Goal: Information Seeking & Learning: Find specific fact

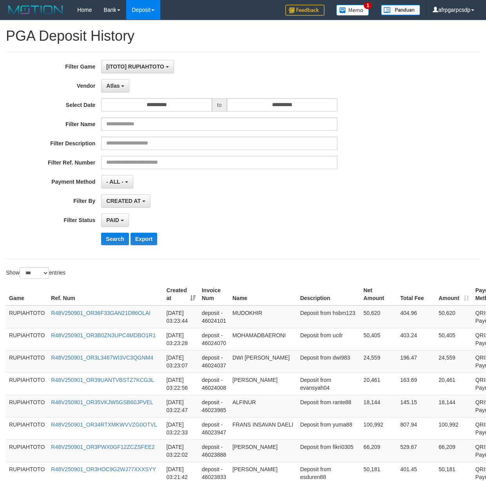
select select "**********"
select select "*"
select select "***"
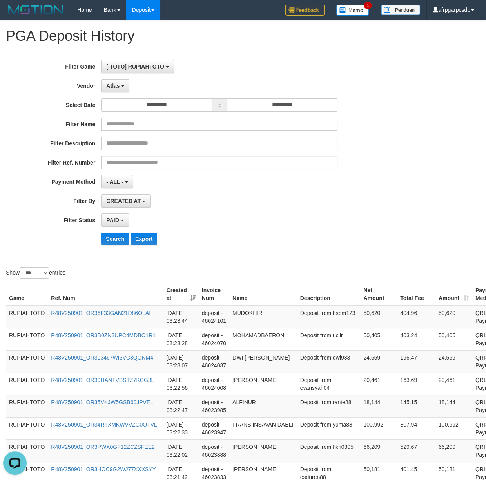
click at [31, 84] on label "Vendor" at bounding box center [50, 84] width 101 height 11
click at [106, 241] on button "Search" at bounding box center [115, 239] width 28 height 13
click at [299, 205] on div "CREATED AT PAID AT CREATED AT" at bounding box center [219, 200] width 236 height 13
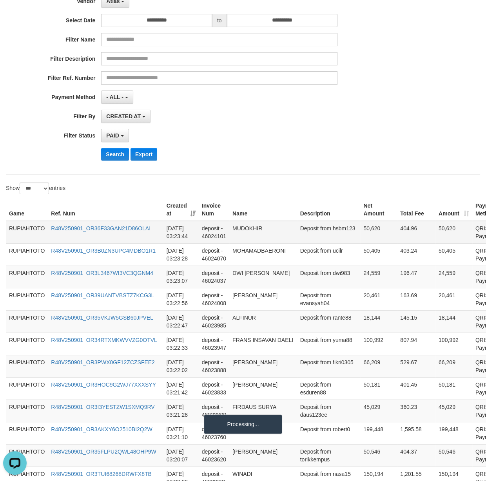
scroll to position [126, 0]
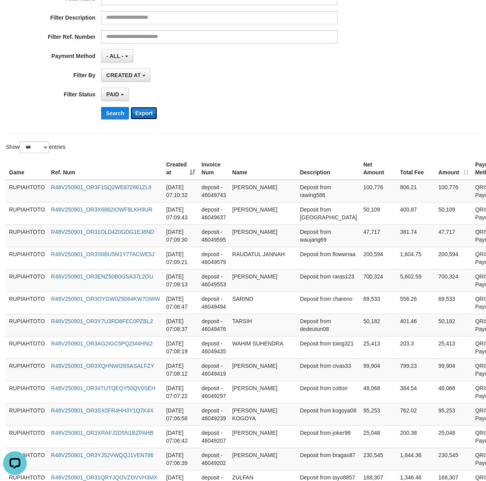
click at [147, 112] on button "Export" at bounding box center [143, 113] width 27 height 13
click at [266, 96] on div "PAID SELECT ALL - ALL - SELECT STATUS PENDING/UNPAID PAID CANCELED EXPIRED" at bounding box center [219, 94] width 236 height 13
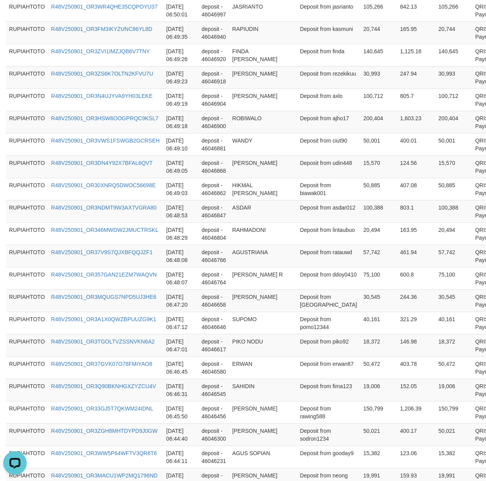
scroll to position [2185, 0]
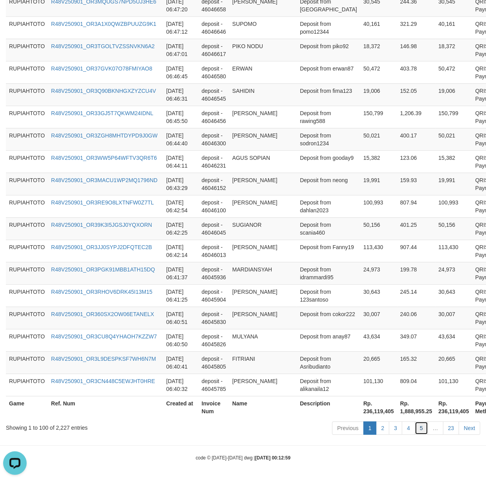
click at [426, 428] on link "5" at bounding box center [421, 428] width 13 height 13
click at [425, 428] on link "5" at bounding box center [421, 428] width 13 height 13
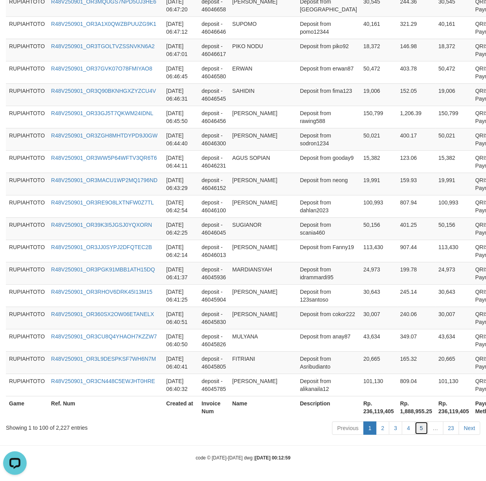
click at [424, 427] on link "5" at bounding box center [421, 428] width 13 height 13
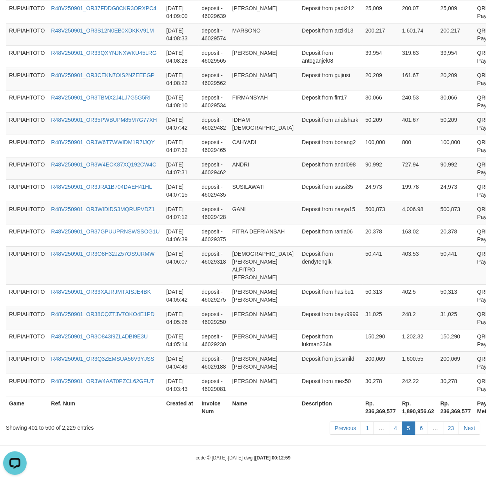
scroll to position [2162, 0]
click at [423, 428] on link "6" at bounding box center [421, 428] width 13 height 13
drag, startPoint x: 423, startPoint y: 428, endPoint x: 38, endPoint y: 324, distance: 398.4
click at [418, 427] on link "6" at bounding box center [421, 428] width 13 height 13
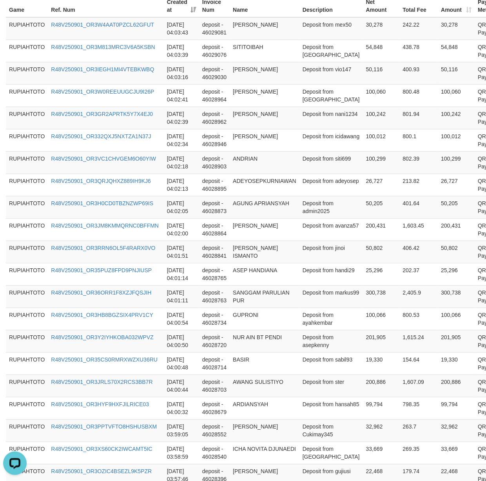
scroll to position [0, 0]
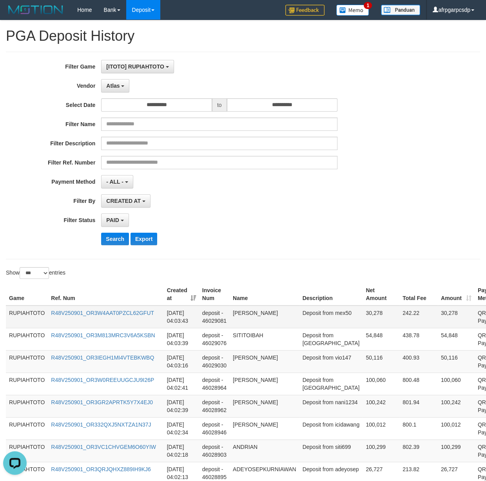
drag, startPoint x: 317, startPoint y: 237, endPoint x: 321, endPoint y: 322, distance: 84.3
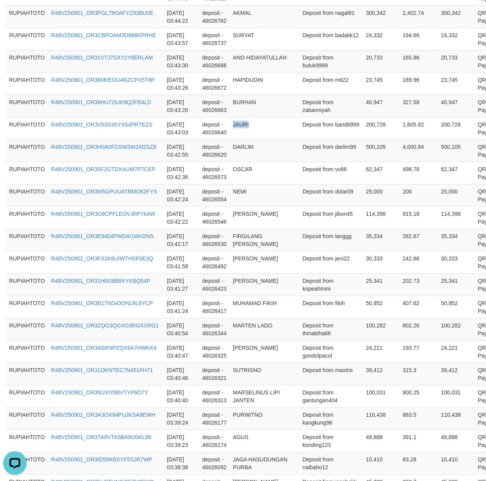
scroll to position [2162, 0]
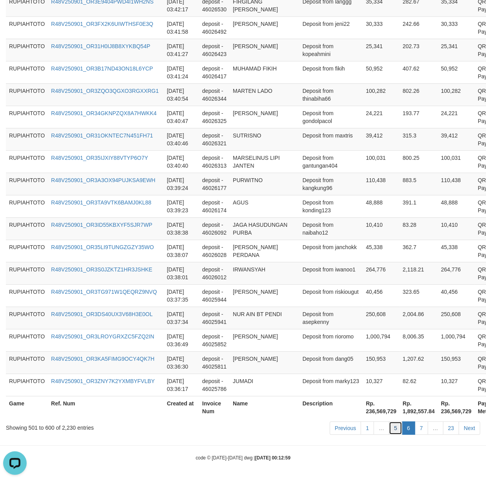
click at [394, 430] on link "5" at bounding box center [395, 428] width 13 height 13
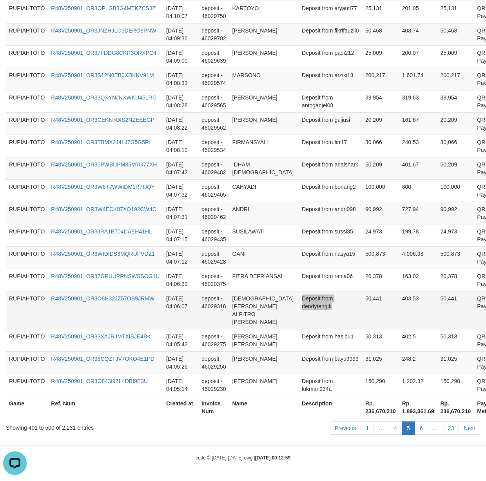
drag, startPoint x: 351, startPoint y: 316, endPoint x: 341, endPoint y: 315, distance: 9.9
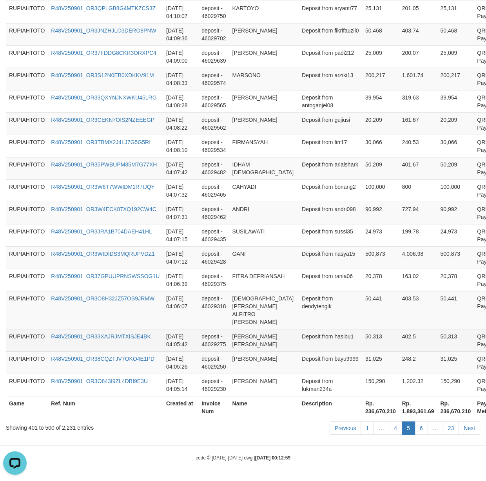
click at [145, 346] on td "R48V250901_OR33XAJRJMTXISJE4BK" at bounding box center [105, 340] width 115 height 22
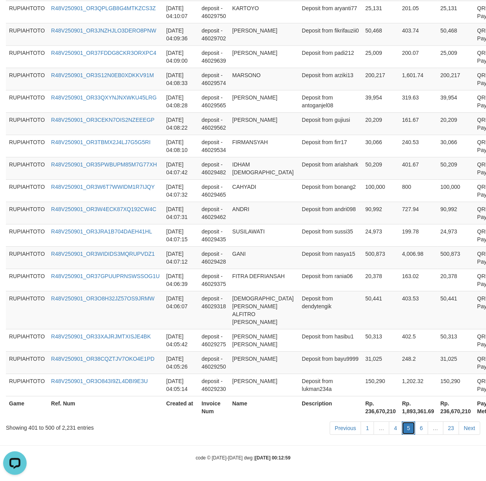
click at [412, 426] on link "5" at bounding box center [408, 428] width 13 height 13
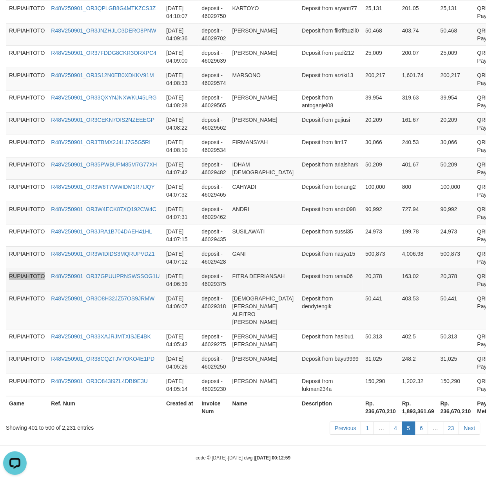
click at [139, 291] on td "R48V250901_OR37GPUUPRNSWSSOG1U" at bounding box center [105, 280] width 115 height 22
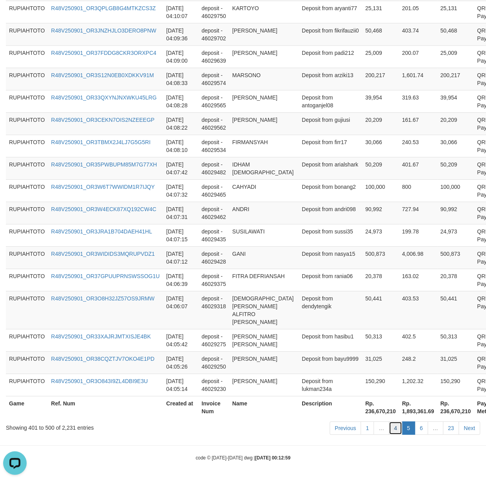
click at [394, 430] on link "4" at bounding box center [395, 428] width 13 height 13
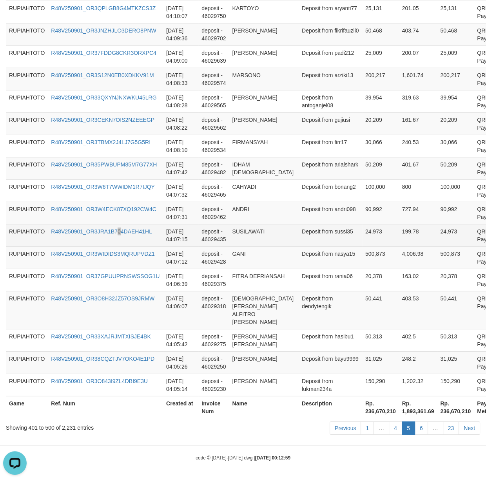
click at [120, 246] on td "R48V250901_OR3JRA1B704DAEH41HL" at bounding box center [105, 235] width 115 height 22
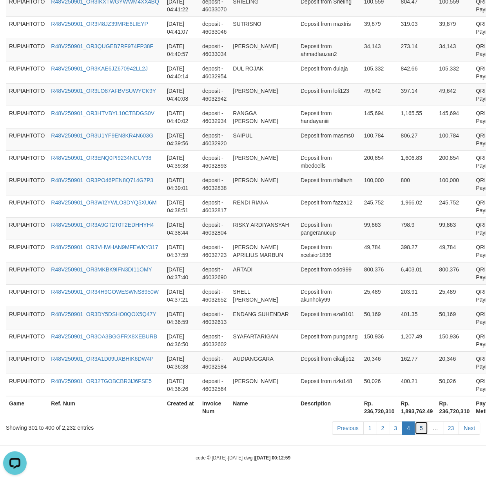
click at [418, 433] on link "5" at bounding box center [421, 428] width 13 height 13
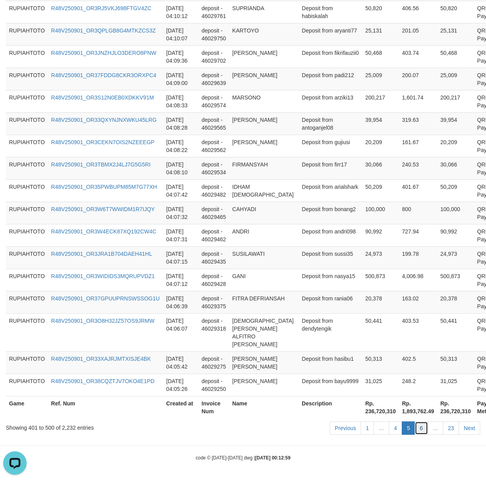
click at [418, 433] on link "6" at bounding box center [421, 428] width 13 height 13
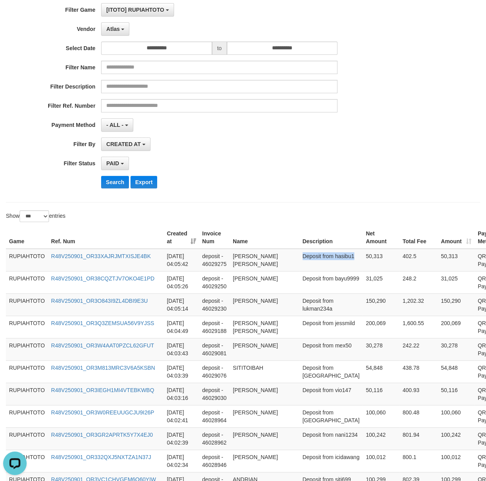
scroll to position [0, 0]
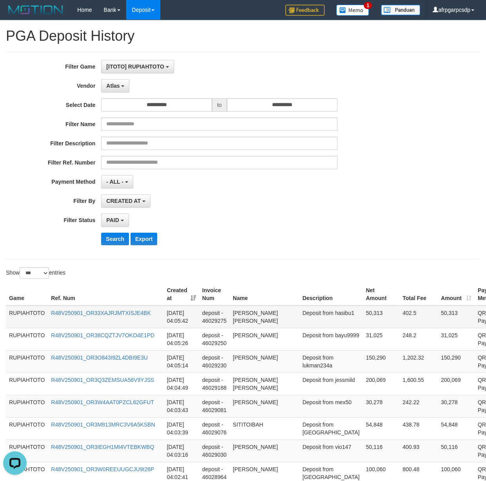
drag, startPoint x: 314, startPoint y: 246, endPoint x: 333, endPoint y: 313, distance: 69.1
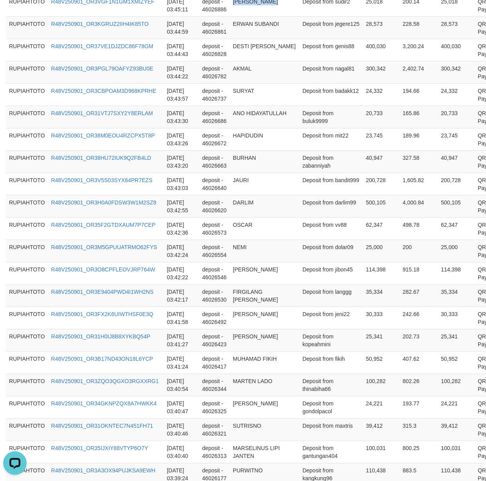
scroll to position [2162, 0]
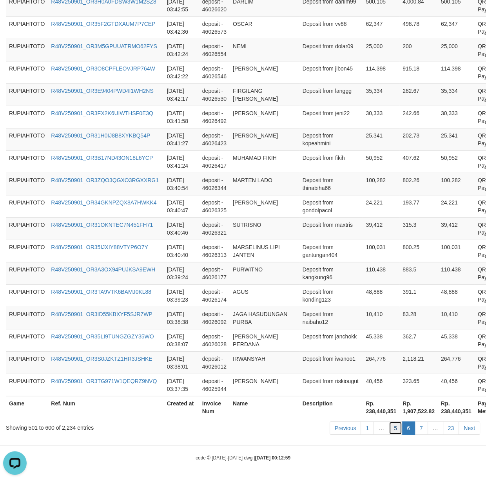
click at [391, 432] on link "5" at bounding box center [395, 428] width 13 height 13
drag, startPoint x: 393, startPoint y: 432, endPoint x: 52, endPoint y: 353, distance: 349.9
click at [393, 431] on link "5" at bounding box center [395, 428] width 13 height 13
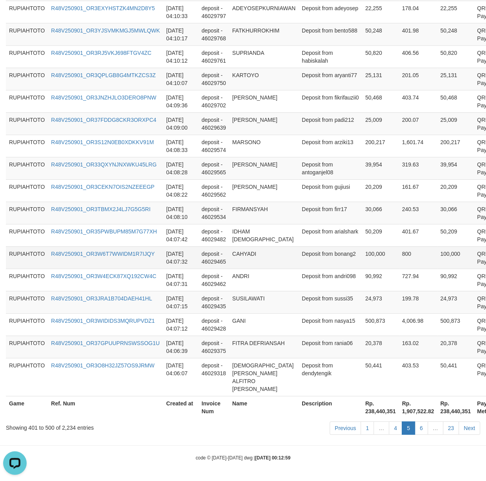
click at [362, 269] on td "100,000" at bounding box center [380, 257] width 37 height 22
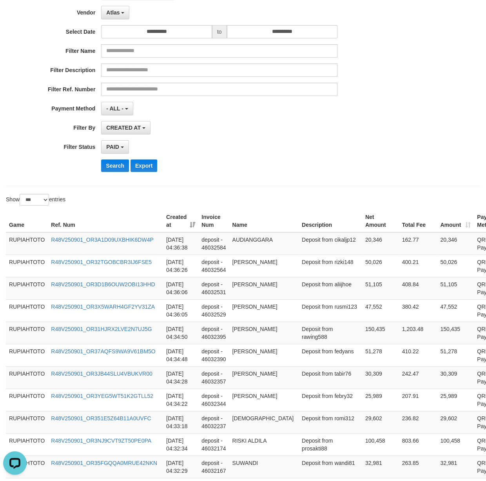
scroll to position [0, 0]
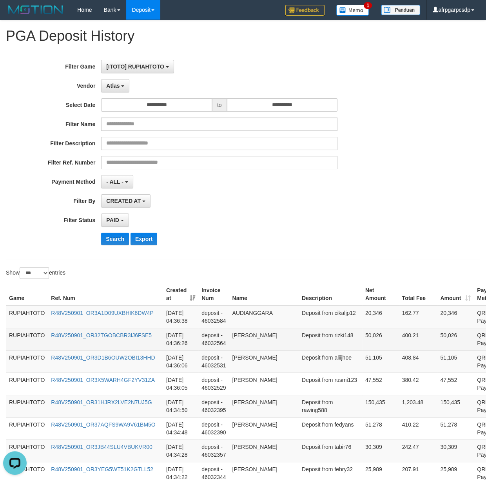
copy td "[DEMOGRAPHIC_DATA][PERSON_NAME] ALFITRO [PERSON_NAME]"
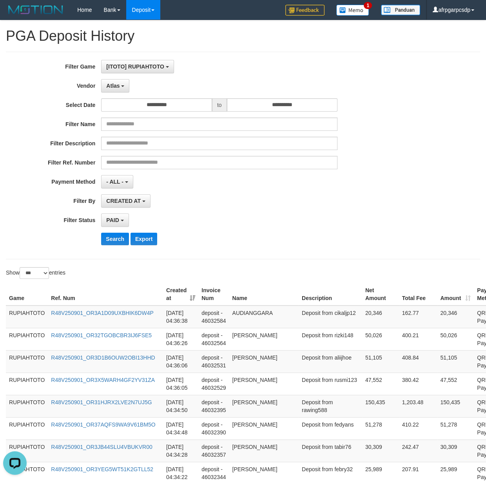
drag, startPoint x: 321, startPoint y: 359, endPoint x: 189, endPoint y: 298, distance: 145.3
click at [324, 327] on td "Deposit from cikaljp12" at bounding box center [330, 317] width 63 height 23
click at [324, 326] on td "Deposit from cikaljp12" at bounding box center [330, 317] width 63 height 23
copy td "cikaljp12"
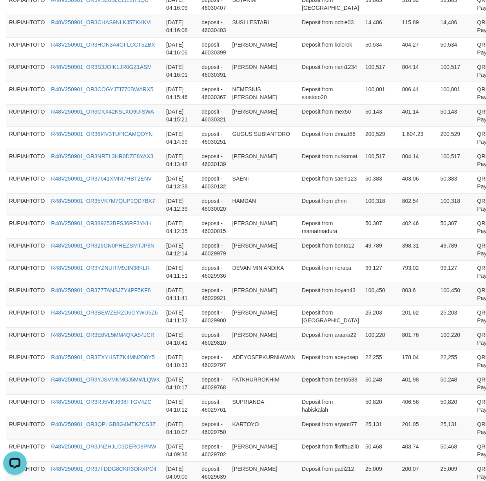
scroll to position [2162, 0]
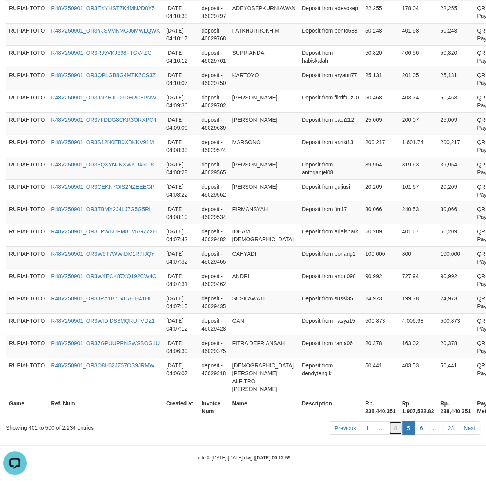
click at [394, 426] on link "4" at bounding box center [395, 428] width 13 height 13
drag, startPoint x: 394, startPoint y: 426, endPoint x: 23, endPoint y: 367, distance: 375.4
click at [390, 425] on link "4" at bounding box center [395, 428] width 13 height 13
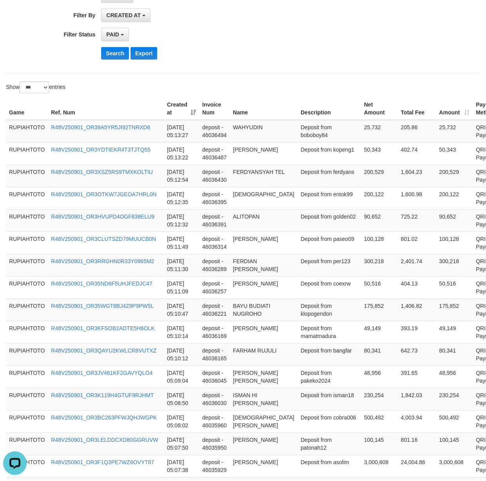
scroll to position [0, 0]
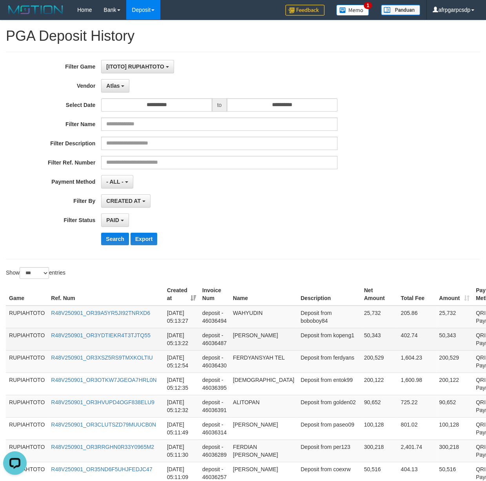
drag, startPoint x: 304, startPoint y: 383, endPoint x: 331, endPoint y: 340, distance: 51.2
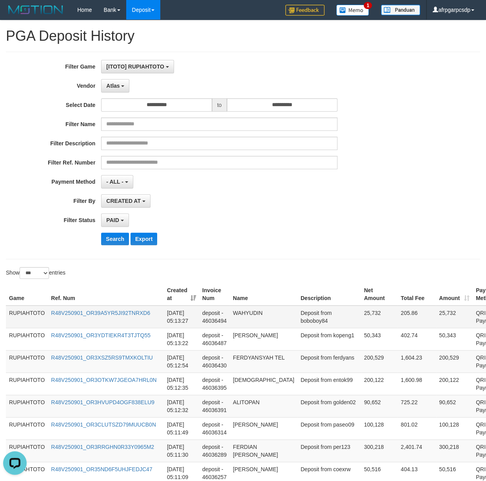
click at [311, 323] on td "Deposit from boboboy84" at bounding box center [328, 317] width 63 height 23
copy td "boboboy84"
click at [311, 323] on td "Deposit from boboboy84" at bounding box center [328, 317] width 63 height 23
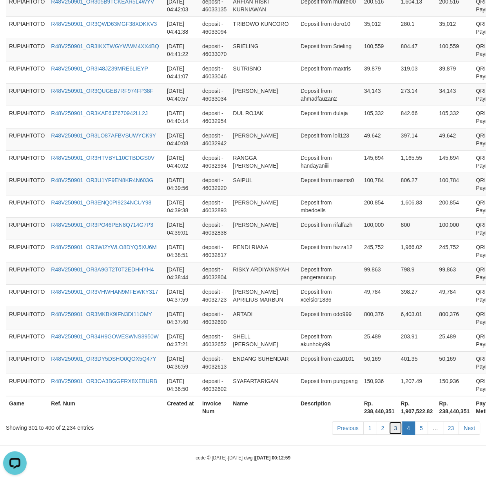
click at [398, 432] on link "3" at bounding box center [395, 428] width 13 height 13
click at [244, 328] on td "ARTADI" at bounding box center [264, 318] width 68 height 22
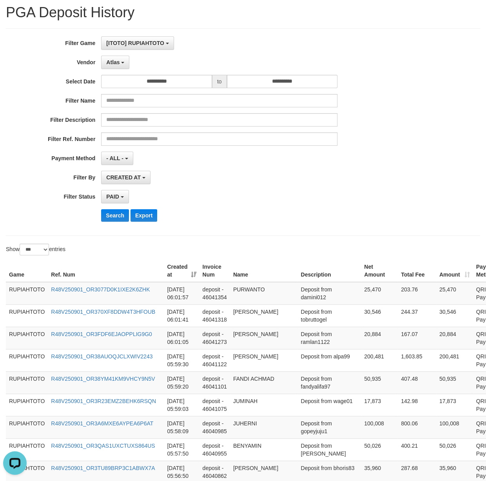
scroll to position [0, 0]
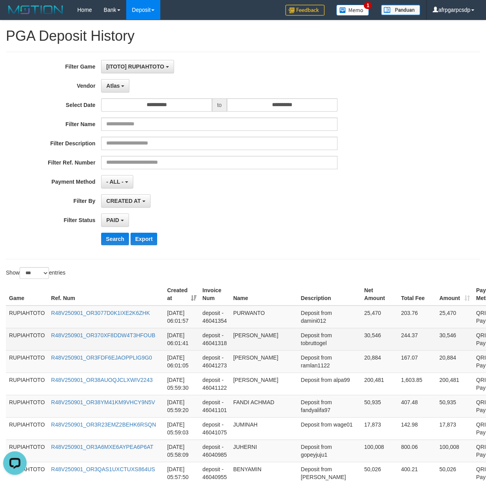
drag, startPoint x: 302, startPoint y: 387, endPoint x: 311, endPoint y: 342, distance: 45.9
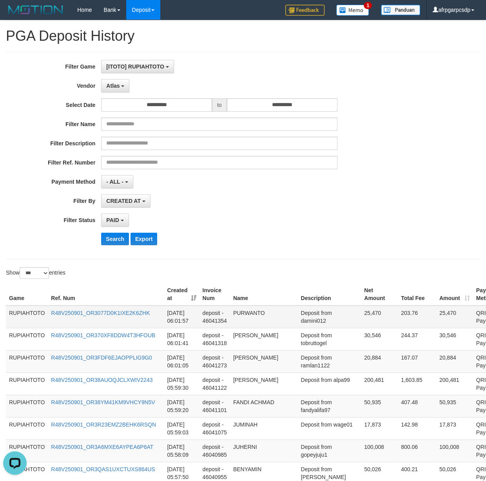
click at [309, 319] on td "Deposit from damini012" at bounding box center [328, 317] width 63 height 23
click at [309, 320] on td "Deposit from damini012" at bounding box center [328, 317] width 63 height 23
copy td "damini012"
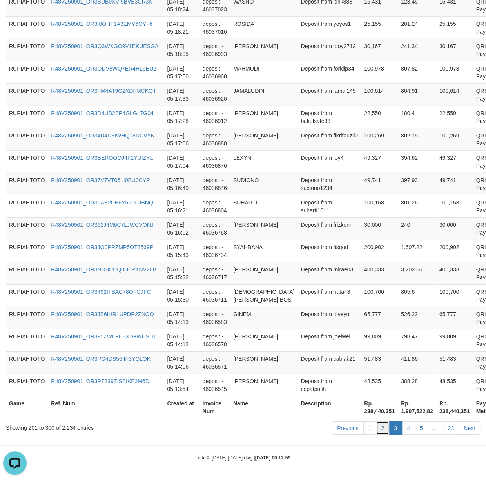
click at [385, 427] on link "2" at bounding box center [382, 428] width 13 height 13
drag, startPoint x: 385, startPoint y: 427, endPoint x: 13, endPoint y: 411, distance: 371.8
click at [378, 427] on link "2" at bounding box center [382, 428] width 13 height 13
click at [388, 324] on tr "RUPIAHTOTO R48V250901_OR3JB6IHR1UPDR2ZNOQ [DATE] 05:14:13 deposit - 46036583 GI…" at bounding box center [265, 318] width 519 height 22
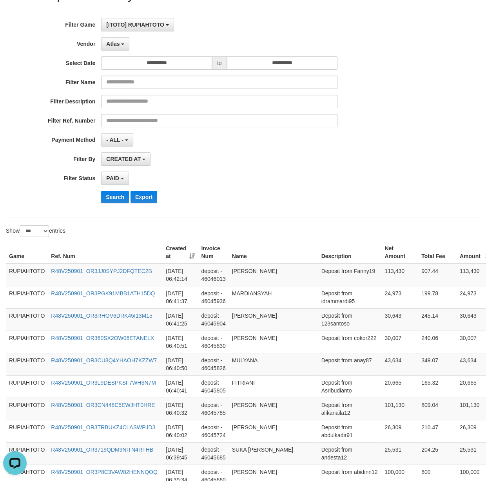
scroll to position [0, 0]
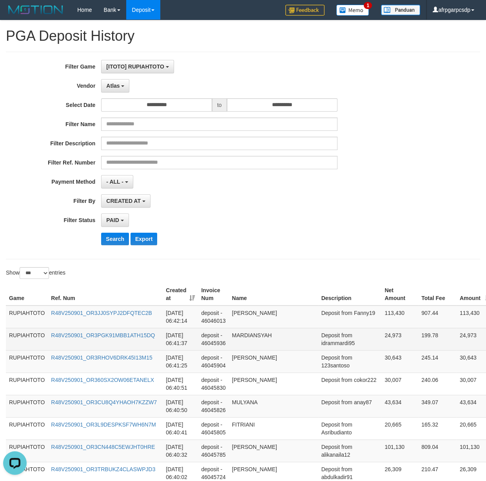
drag, startPoint x: 351, startPoint y: 388, endPoint x: 338, endPoint y: 343, distance: 46.5
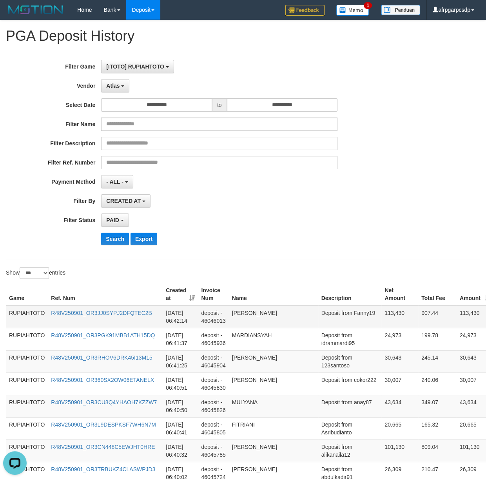
click at [332, 325] on td "Deposit from Fanny19" at bounding box center [349, 317] width 63 height 23
copy td "Fanny19"
click at [332, 325] on td "Deposit from Fanny19" at bounding box center [349, 317] width 63 height 23
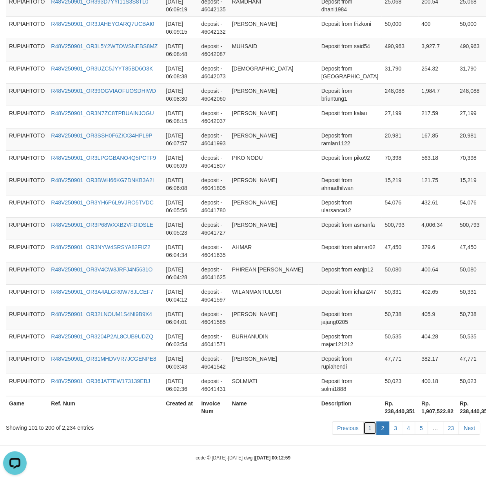
click at [364, 430] on link "1" at bounding box center [369, 428] width 13 height 13
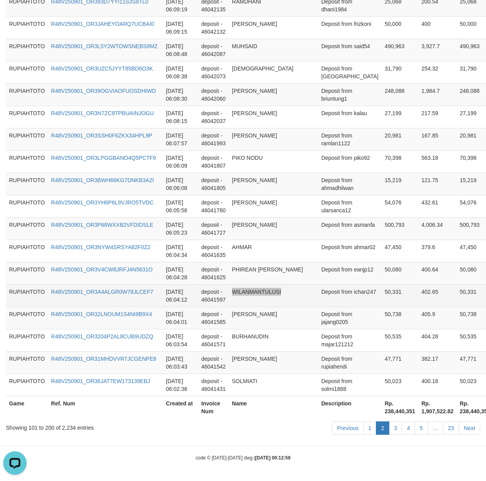
drag, startPoint x: 328, startPoint y: 298, endPoint x: 312, endPoint y: 298, distance: 16.1
click at [312, 298] on tr "RUPIAHTOTO R48V250901_OR3A4ALGR0W78JLCEF7 [DATE] 06:04:12 deposit - 46041597 WI…" at bounding box center [276, 295] width 540 height 22
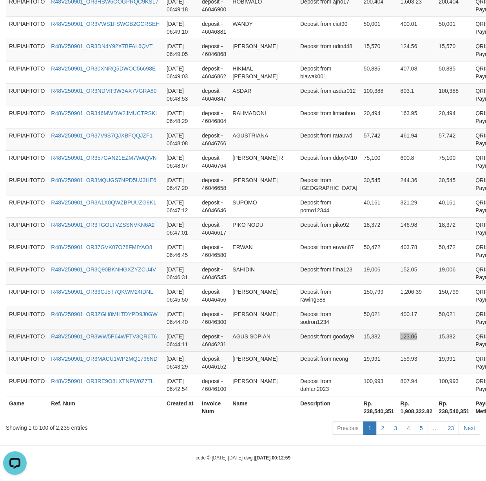
click at [384, 341] on tr "RUPIAHTOTO R48V250901_OR3WW5P64WFTV3QR6T6 [DATE] 06:44:11 deposit - 46046231 AG…" at bounding box center [265, 340] width 518 height 22
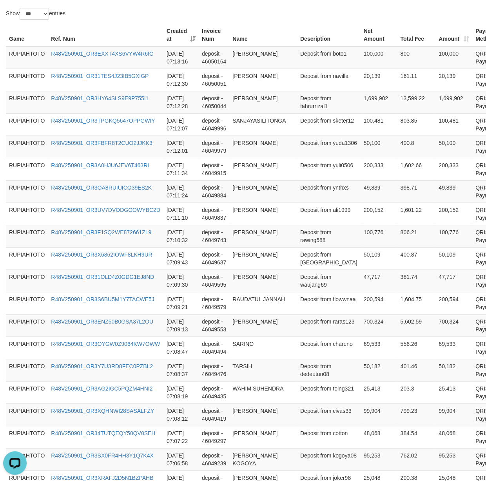
scroll to position [0, 0]
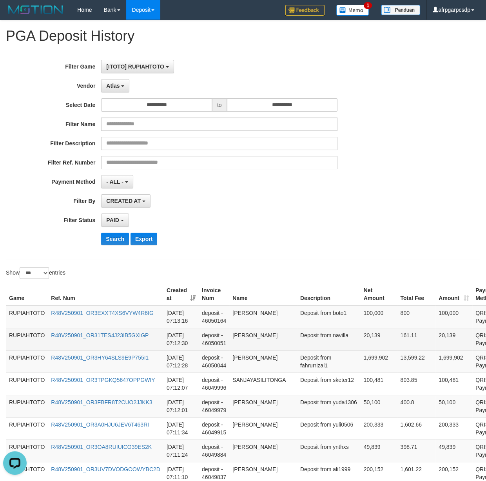
copy td "[PERSON_NAME]"
drag, startPoint x: 312, startPoint y: 353, endPoint x: 307, endPoint y: 340, distance: 14.8
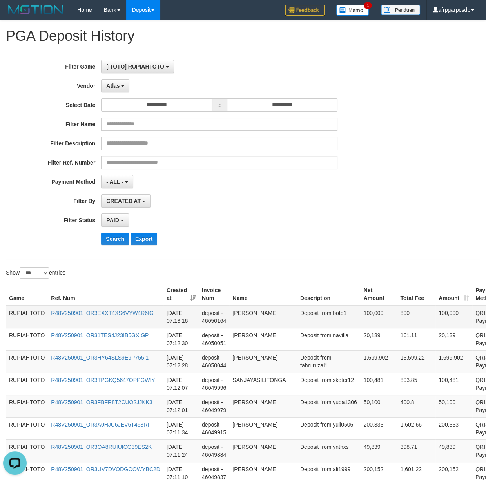
click at [302, 323] on td "Deposit from boto1" at bounding box center [328, 317] width 63 height 23
copy td "boto1"
click at [302, 323] on td "Deposit from boto1" at bounding box center [328, 317] width 63 height 23
click at [171, 322] on td "[DATE] 07:13:16" at bounding box center [180, 317] width 35 height 23
copy td "07:13:16"
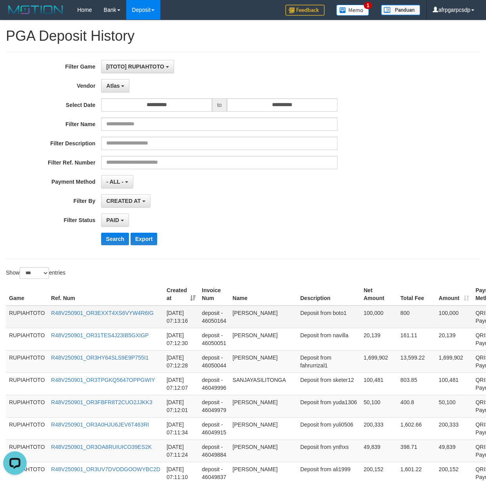
drag, startPoint x: 171, startPoint y: 322, endPoint x: 186, endPoint y: 324, distance: 15.0
click at [186, 324] on td "[DATE] 07:13:16" at bounding box center [180, 317] width 35 height 23
